Goal: Information Seeking & Learning: Check status

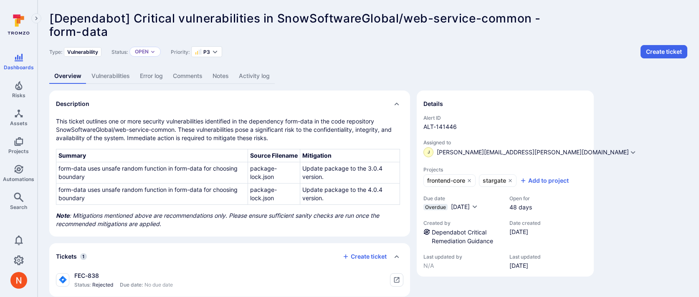
click at [257, 76] on link "Activity log" at bounding box center [254, 76] width 41 height 15
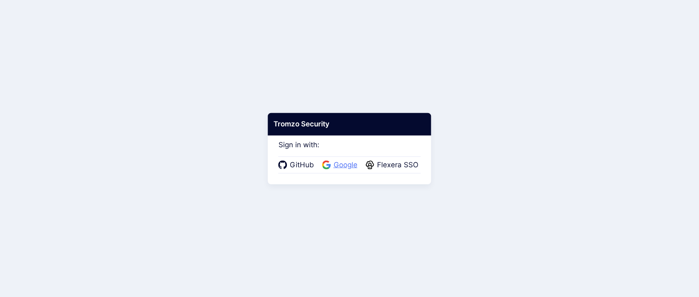
click at [342, 163] on span "Google" at bounding box center [345, 165] width 29 height 11
